Goal: Navigation & Orientation: Find specific page/section

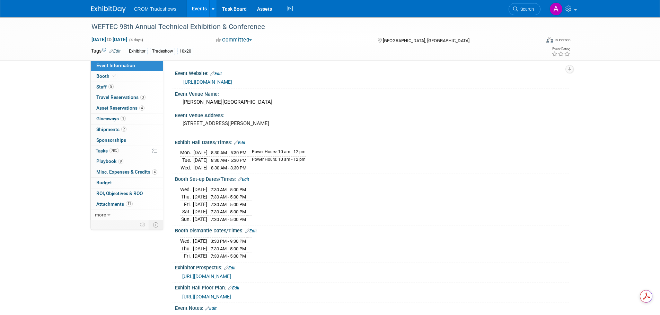
click at [196, 10] on link "Events" at bounding box center [199, 8] width 25 height 17
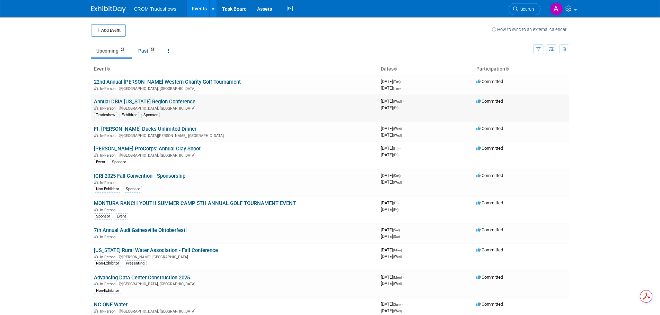
click at [167, 107] on div "In-Person [GEOGRAPHIC_DATA], [GEOGRAPHIC_DATA]" at bounding box center [234, 108] width 281 height 6
click at [127, 101] on link "Annual DBIA Florida Region Conference" at bounding box center [144, 102] width 101 height 6
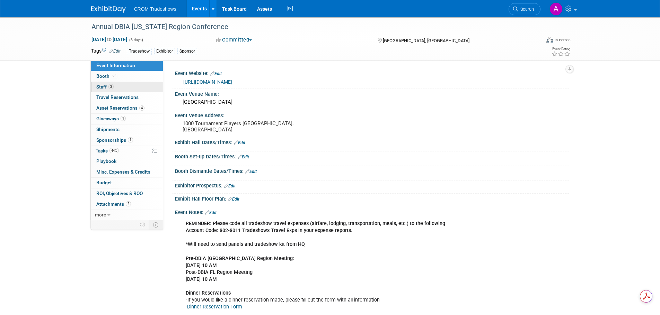
click at [114, 86] on link "3 Staff 3" at bounding box center [127, 87] width 72 height 10
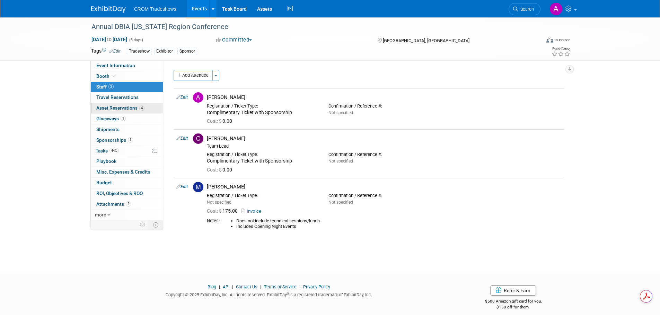
click at [110, 108] on span "Asset Reservations 4" at bounding box center [120, 108] width 48 height 6
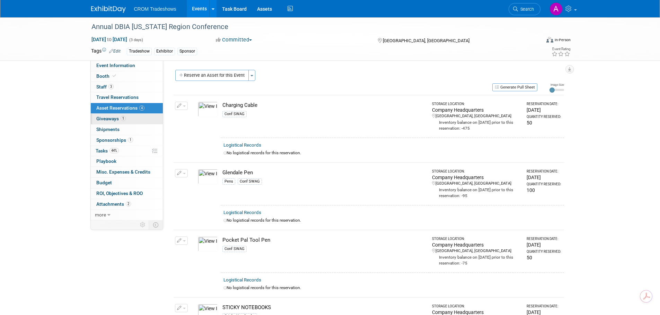
click at [101, 118] on span "Giveaways 1" at bounding box center [110, 119] width 29 height 6
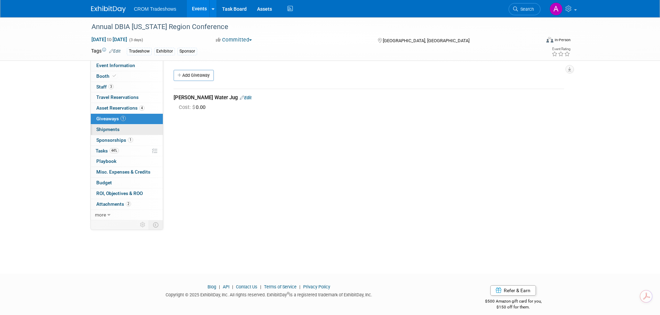
click at [104, 127] on span "Shipments 0" at bounding box center [107, 130] width 23 height 6
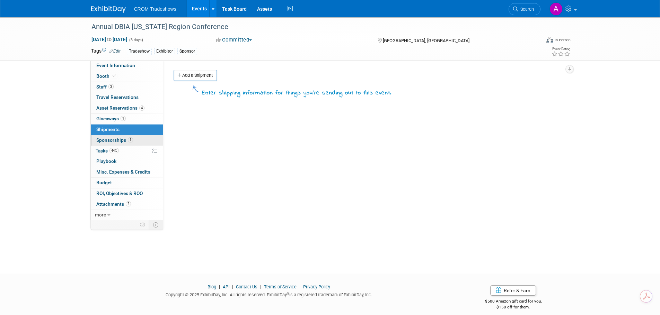
click at [106, 137] on span "Sponsorships 1" at bounding box center [114, 140] width 37 height 6
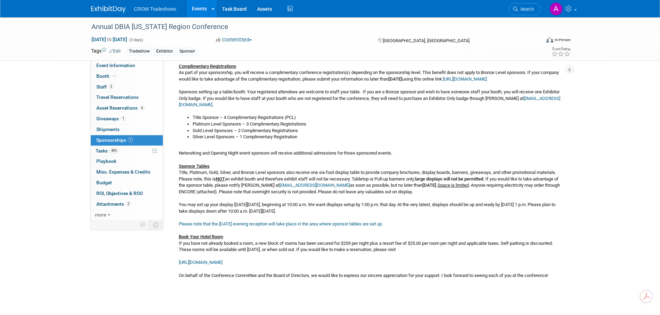
scroll to position [208, 0]
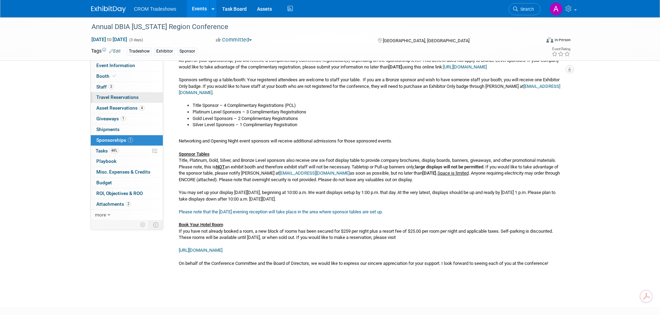
click at [109, 97] on span "Travel Reservations 0" at bounding box center [117, 98] width 42 height 6
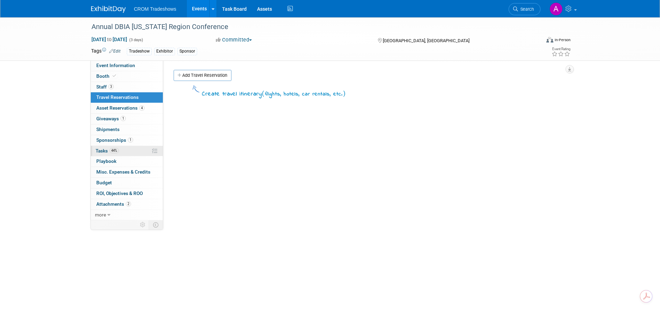
click at [103, 152] on span "Tasks 44%" at bounding box center [107, 151] width 23 height 6
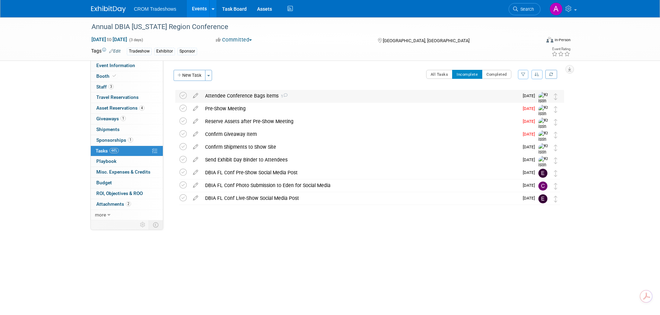
click at [256, 97] on div "Attendee Conference Bags items 1" at bounding box center [360, 96] width 317 height 12
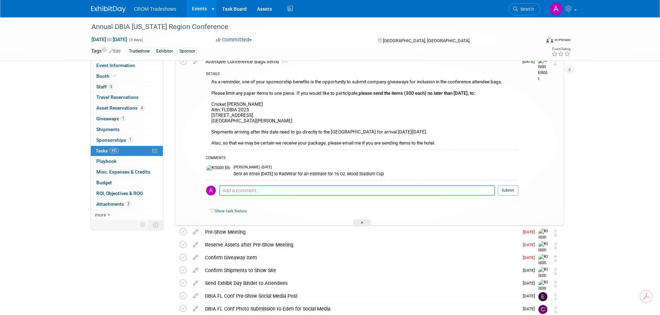
scroll to position [69, 0]
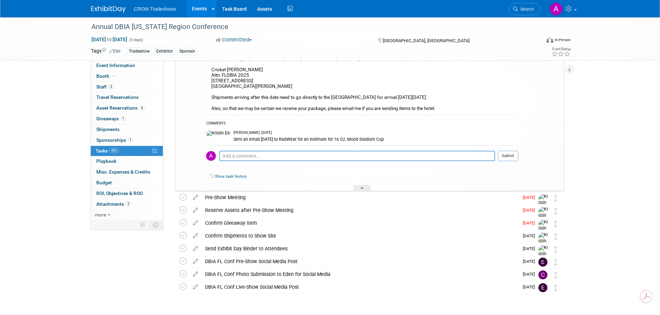
click at [239, 177] on link "Show task history" at bounding box center [231, 176] width 32 height 5
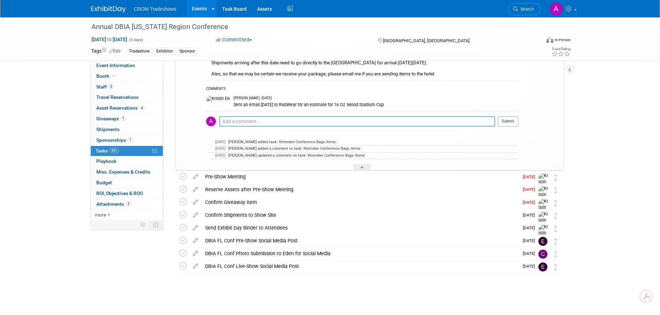
scroll to position [104, 0]
click at [267, 215] on div "Confirm Shipments to Show Site" at bounding box center [360, 215] width 317 height 12
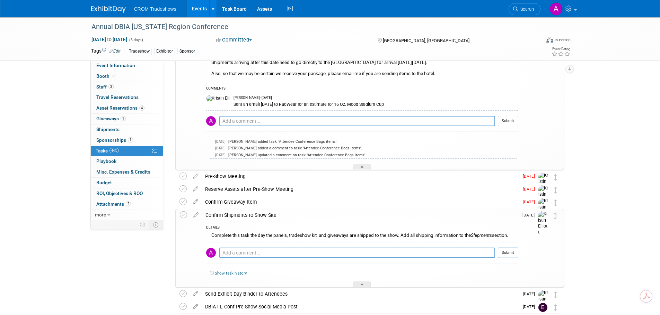
click at [226, 273] on link "Show task history" at bounding box center [231, 273] width 32 height 5
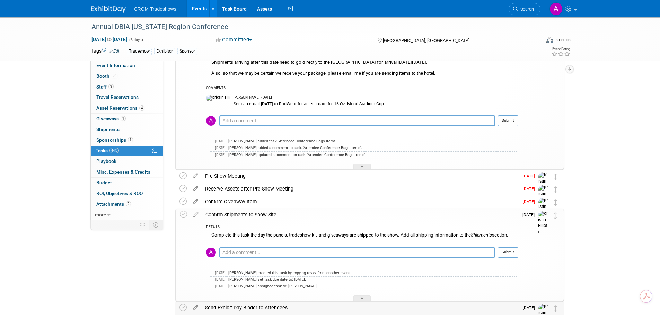
scroll to position [81, 0]
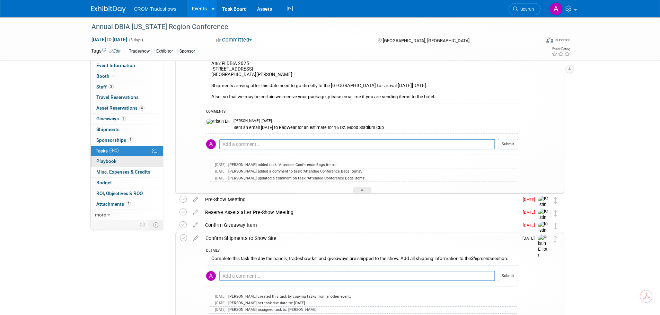
click at [108, 162] on span "Playbook 0" at bounding box center [106, 162] width 20 height 6
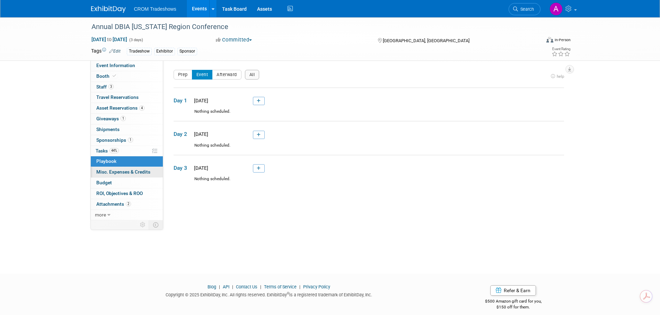
click at [119, 174] on span "Misc. Expenses & Credits 0" at bounding box center [123, 172] width 54 height 6
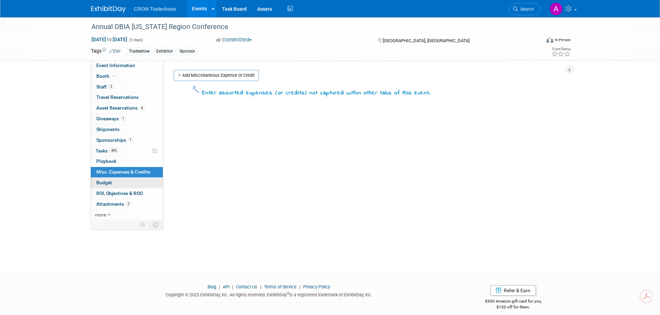
click at [108, 187] on link "Budget" at bounding box center [127, 183] width 72 height 10
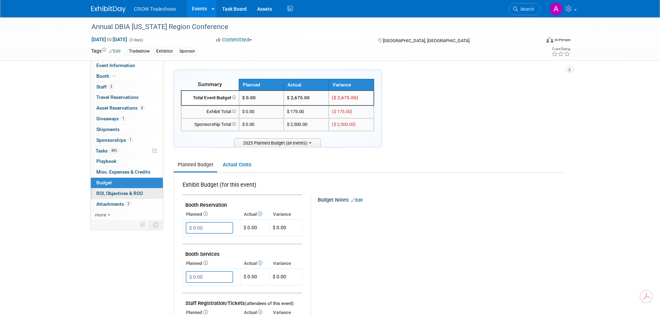
click at [111, 194] on span "ROI, Objectives & ROO 0" at bounding box center [119, 194] width 46 height 6
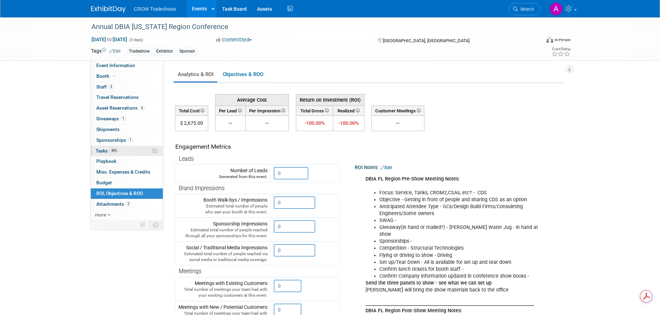
click at [107, 151] on span "Tasks 44%" at bounding box center [107, 151] width 23 height 6
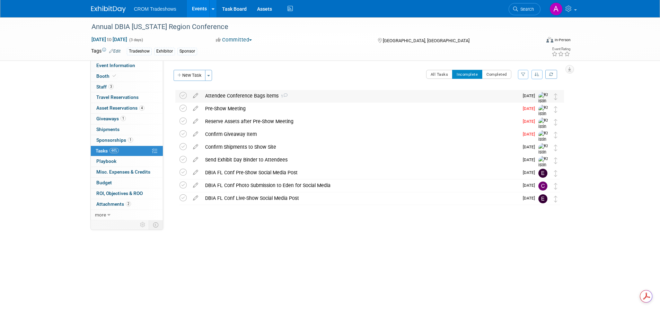
click at [216, 93] on div "Attendee Conference Bags items 1" at bounding box center [360, 96] width 317 height 12
